Goal: Navigation & Orientation: Find specific page/section

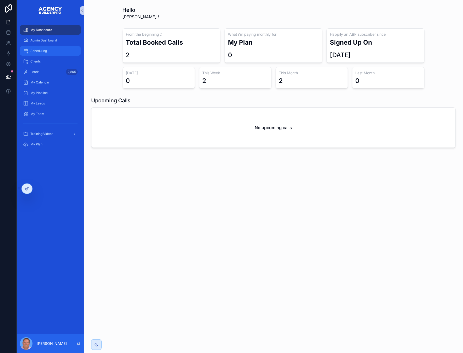
click at [44, 53] on span "Scheduling" at bounding box center [38, 51] width 17 height 4
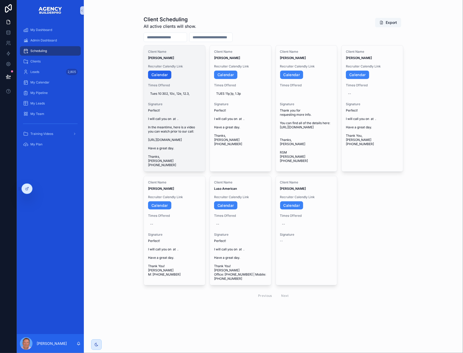
click at [167, 79] on link "Calendar" at bounding box center [159, 75] width 23 height 8
click at [198, 139] on icon "scrollable content" at bounding box center [197, 138] width 2 height 2
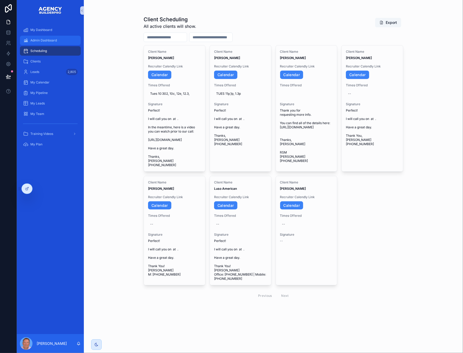
click at [48, 42] on span "Admin Dashboard" at bounding box center [43, 40] width 26 height 4
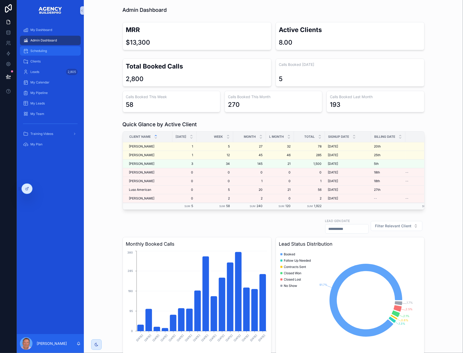
click at [47, 53] on span "Scheduling" at bounding box center [38, 51] width 17 height 4
